Goal: Navigation & Orientation: Find specific page/section

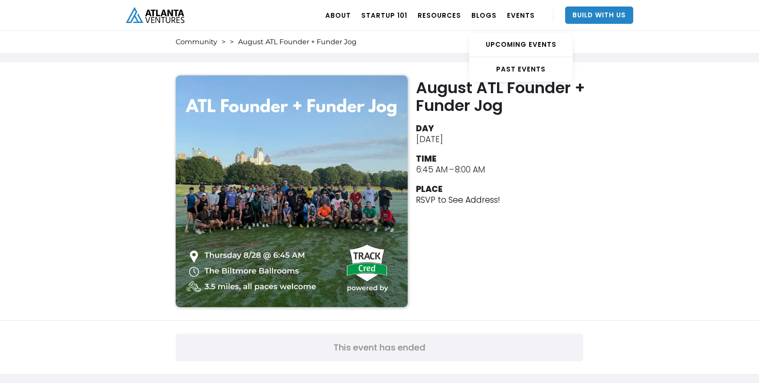
click at [508, 44] on div "UPCOMING EVENTS" at bounding box center [520, 44] width 103 height 9
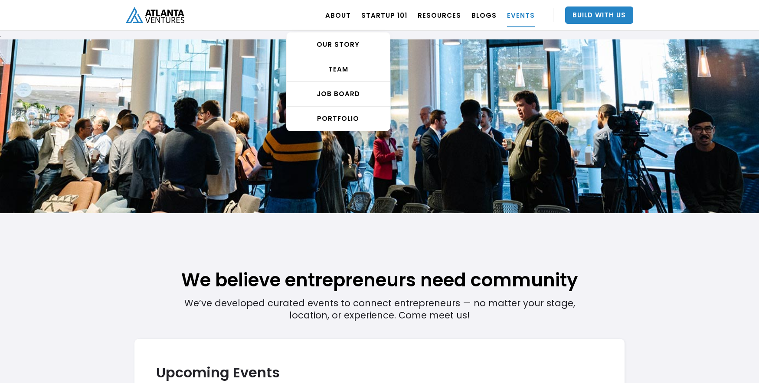
click at [340, 46] on div "OUR STORY" at bounding box center [338, 44] width 103 height 9
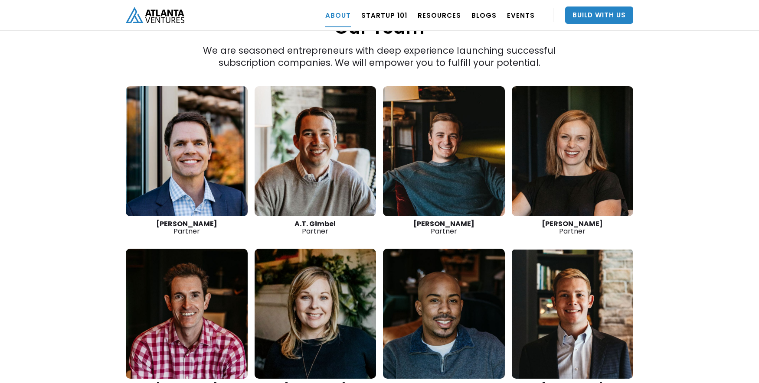
scroll to position [1257, 0]
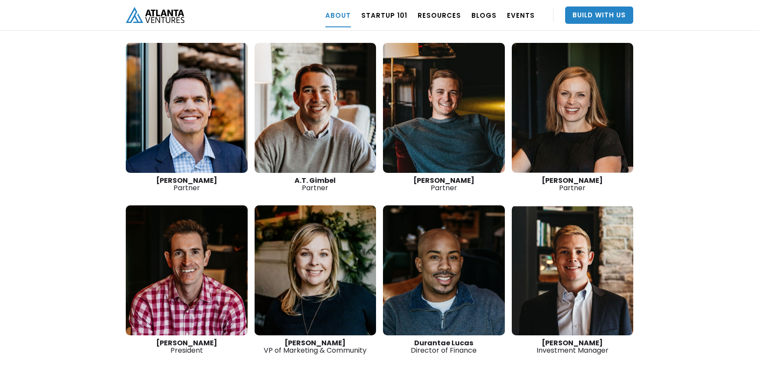
click at [185, 92] on link at bounding box center [187, 108] width 122 height 130
